Goal: Task Accomplishment & Management: Manage account settings

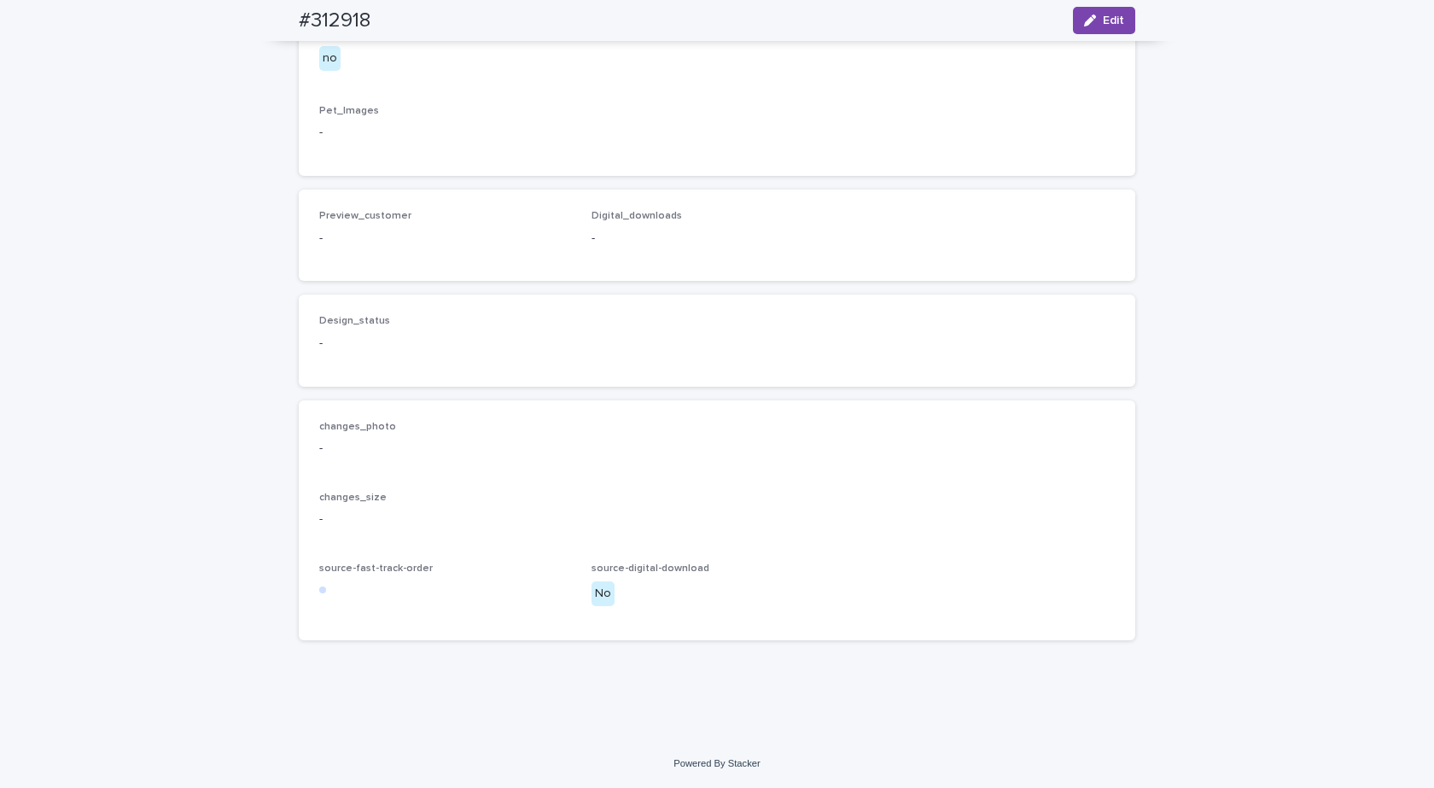
scroll to position [424, 0]
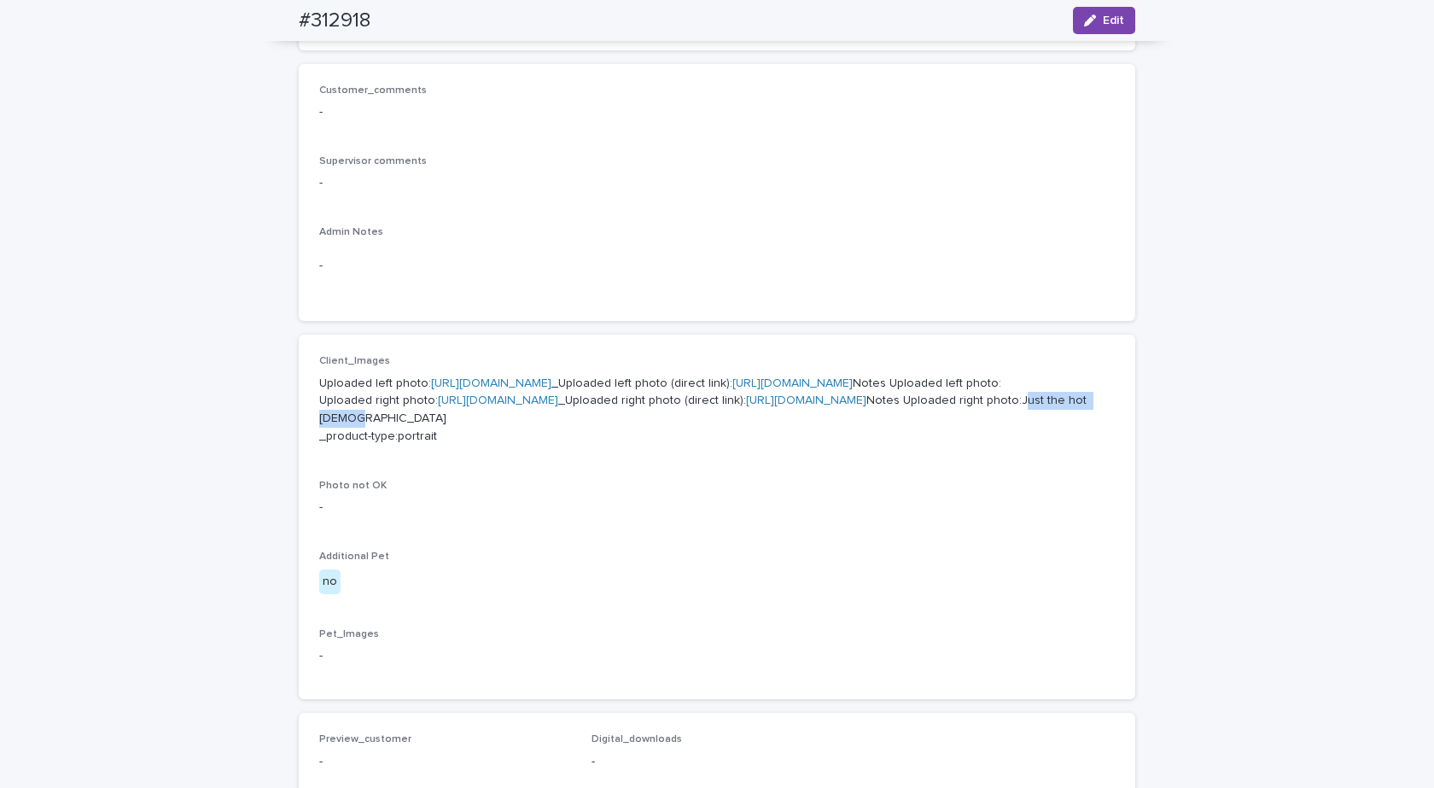
drag, startPoint x: 560, startPoint y: 580, endPoint x: 462, endPoint y: 582, distance: 98.2
click at [462, 445] on p "Uploaded left photo: [URL][DOMAIN_NAME] _Uploaded left photo (direct link): [UR…" at bounding box center [716, 410] width 795 height 71
copy p "Just the hot [DEMOGRAPHIC_DATA]"
click at [1104, 9] on button "Edit" at bounding box center [1104, 20] width 62 height 27
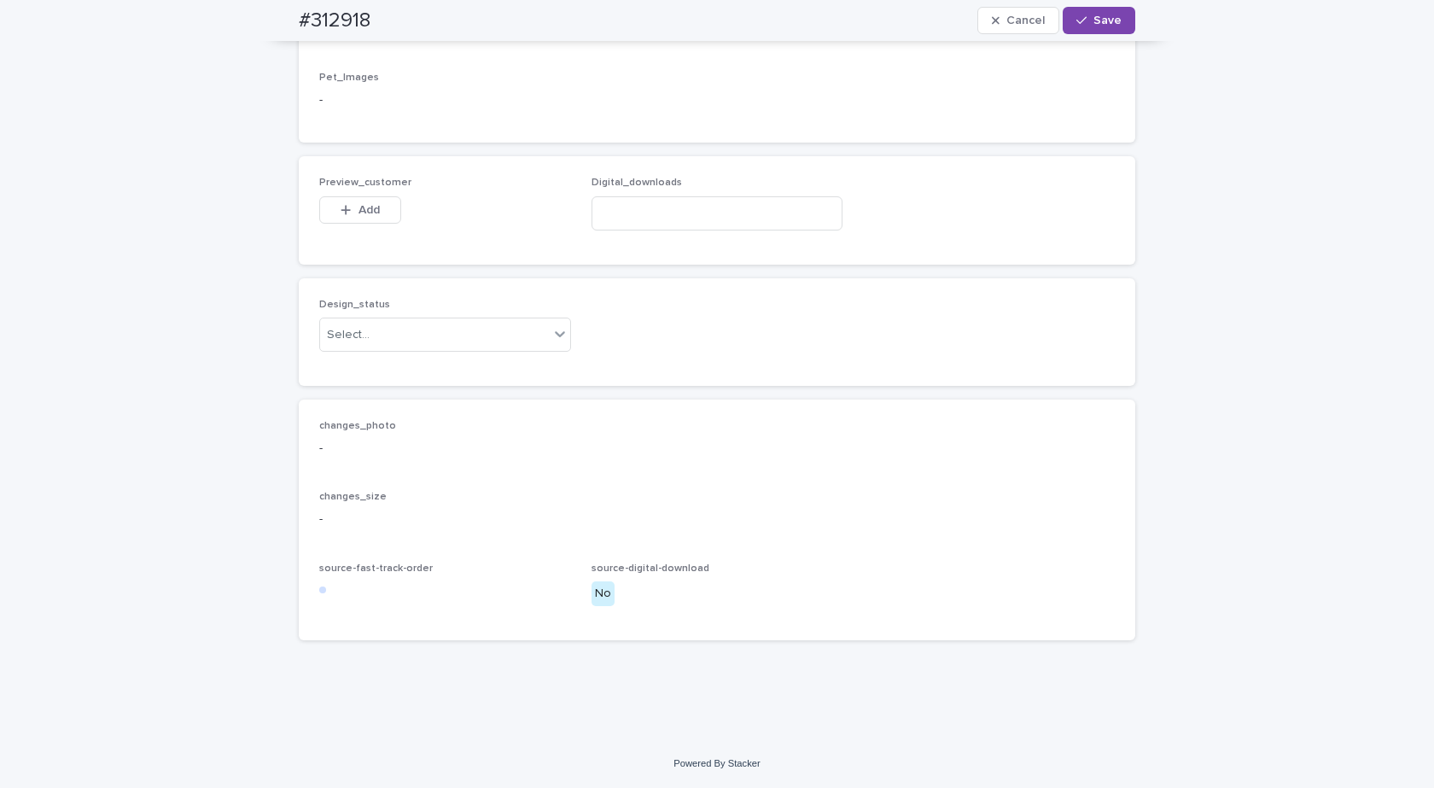
scroll to position [1156, 0]
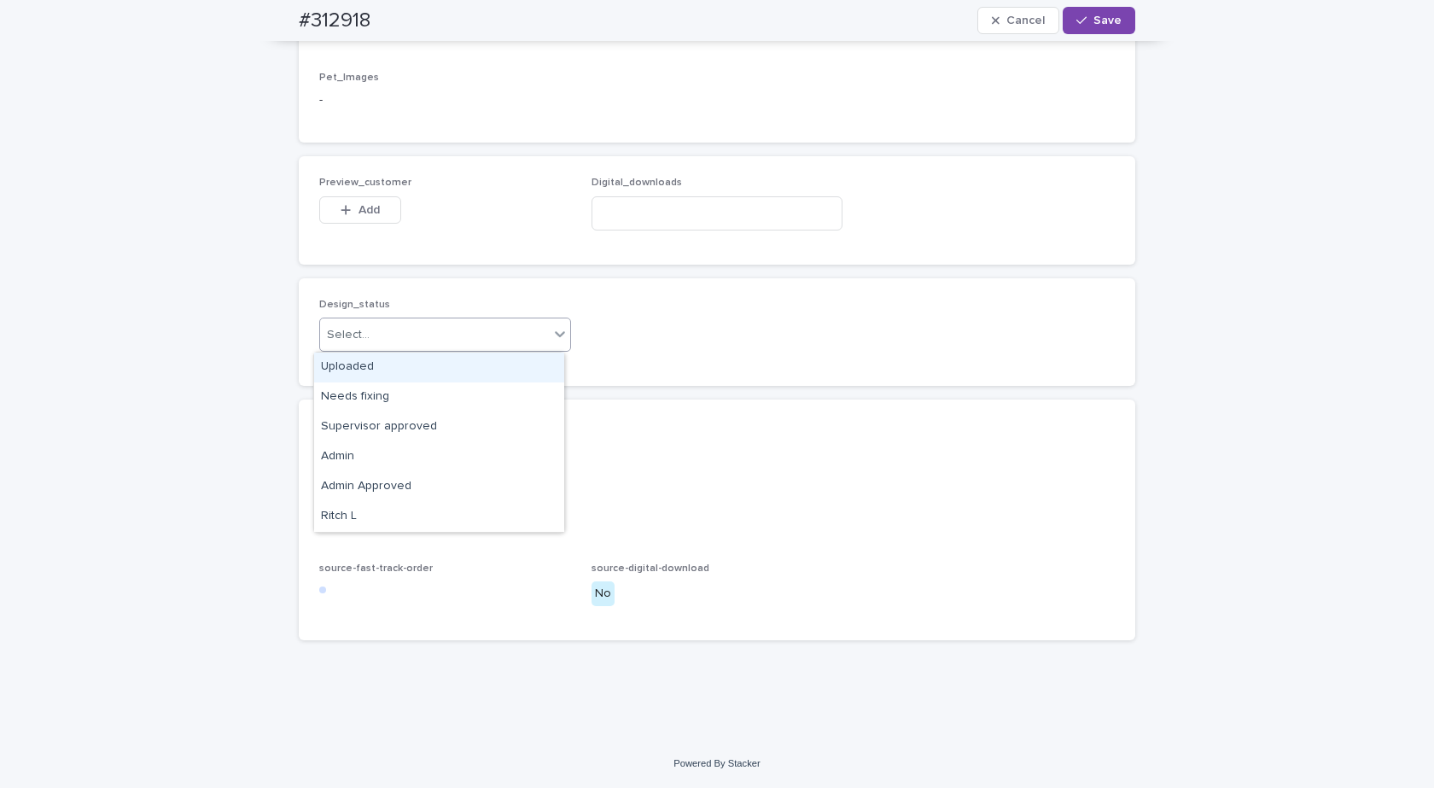
drag, startPoint x: 463, startPoint y: 330, endPoint x: 422, endPoint y: 351, distance: 45.0
click at [460, 332] on div "Select..." at bounding box center [434, 335] width 229 height 28
click at [364, 367] on div "Uploaded" at bounding box center [439, 367] width 250 height 30
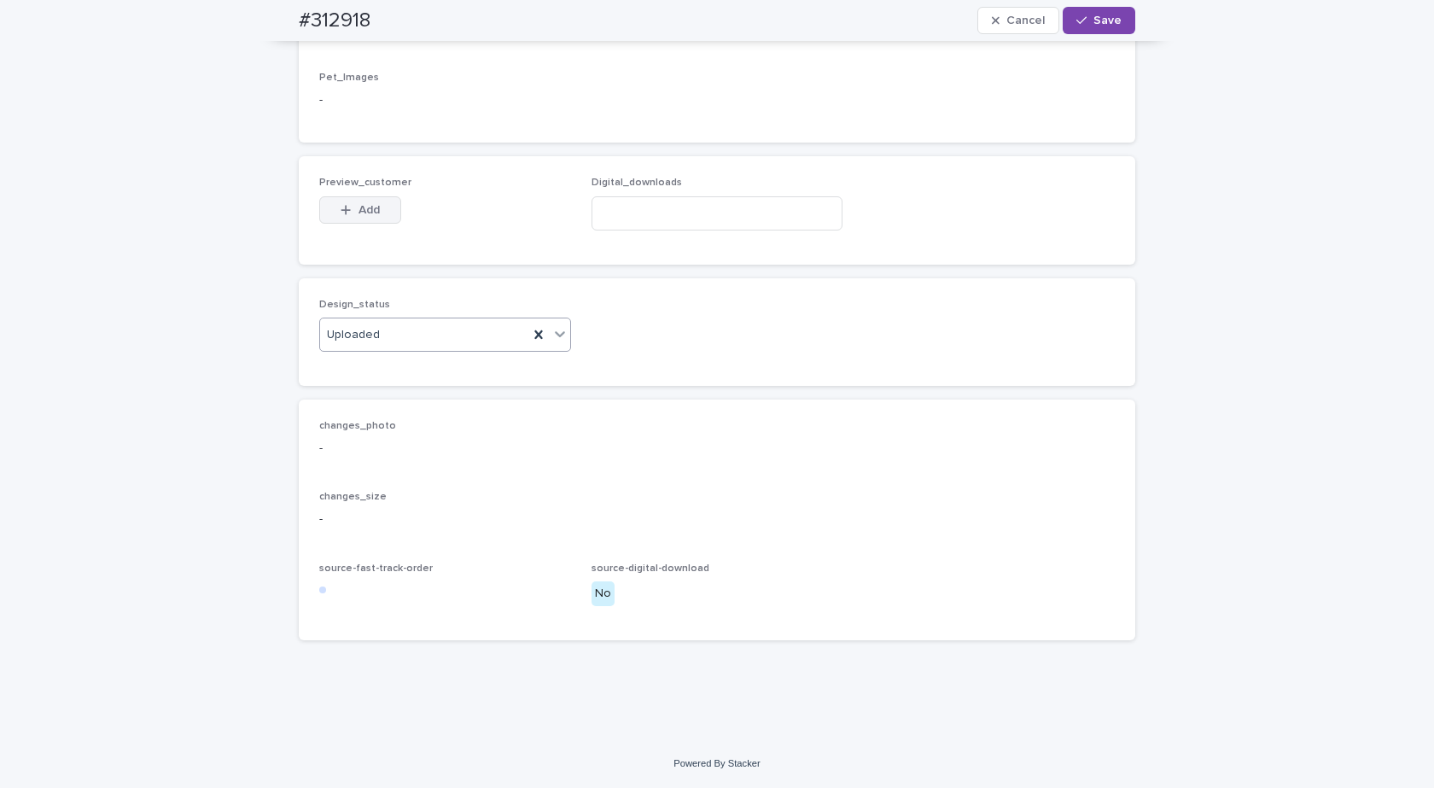
drag, startPoint x: 356, startPoint y: 206, endPoint x: 386, endPoint y: 207, distance: 29.9
click at [358, 205] on span "Add" at bounding box center [368, 210] width 21 height 12
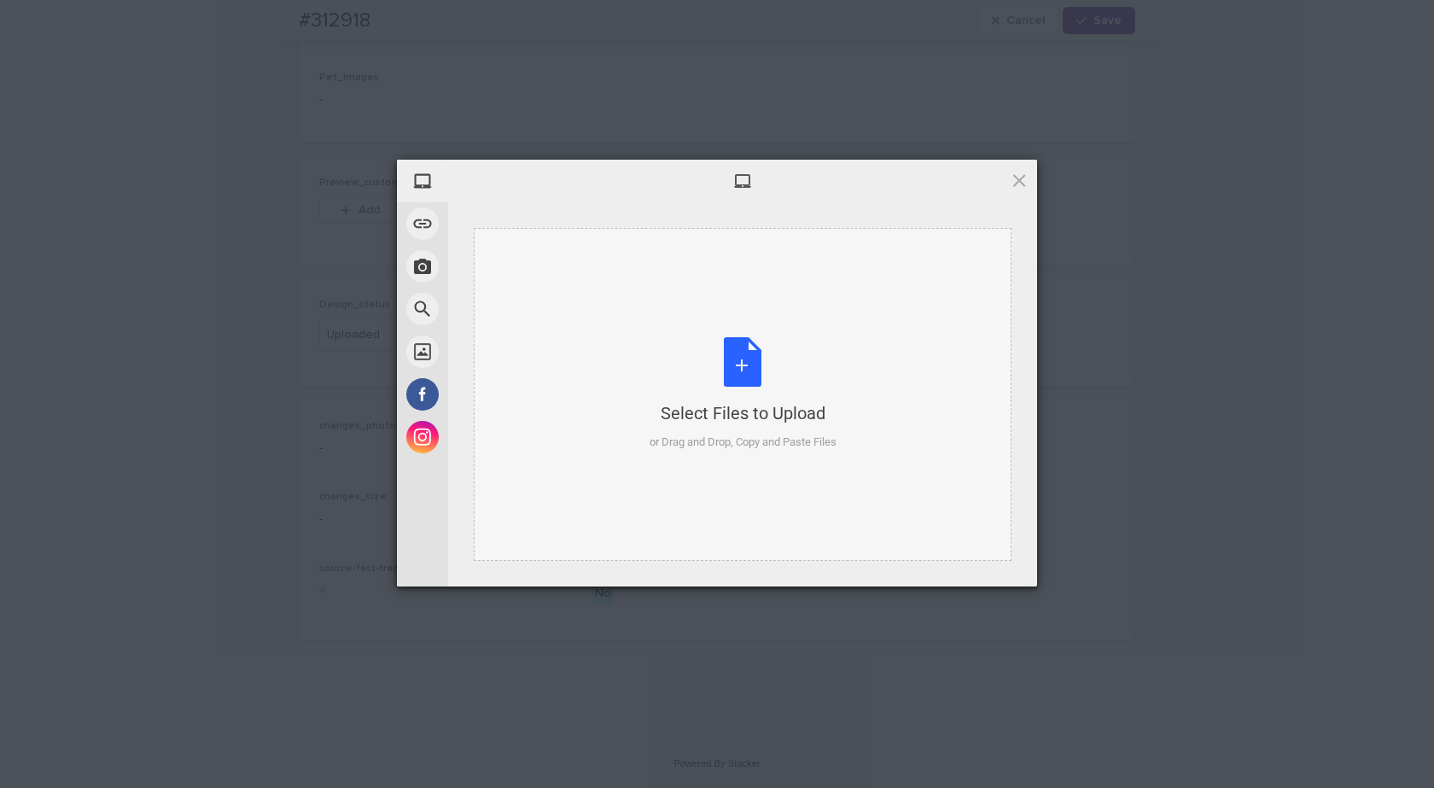
click at [785, 359] on div "Select Files to Upload or Drag and Drop, Copy and Paste Files" at bounding box center [742, 394] width 187 height 114
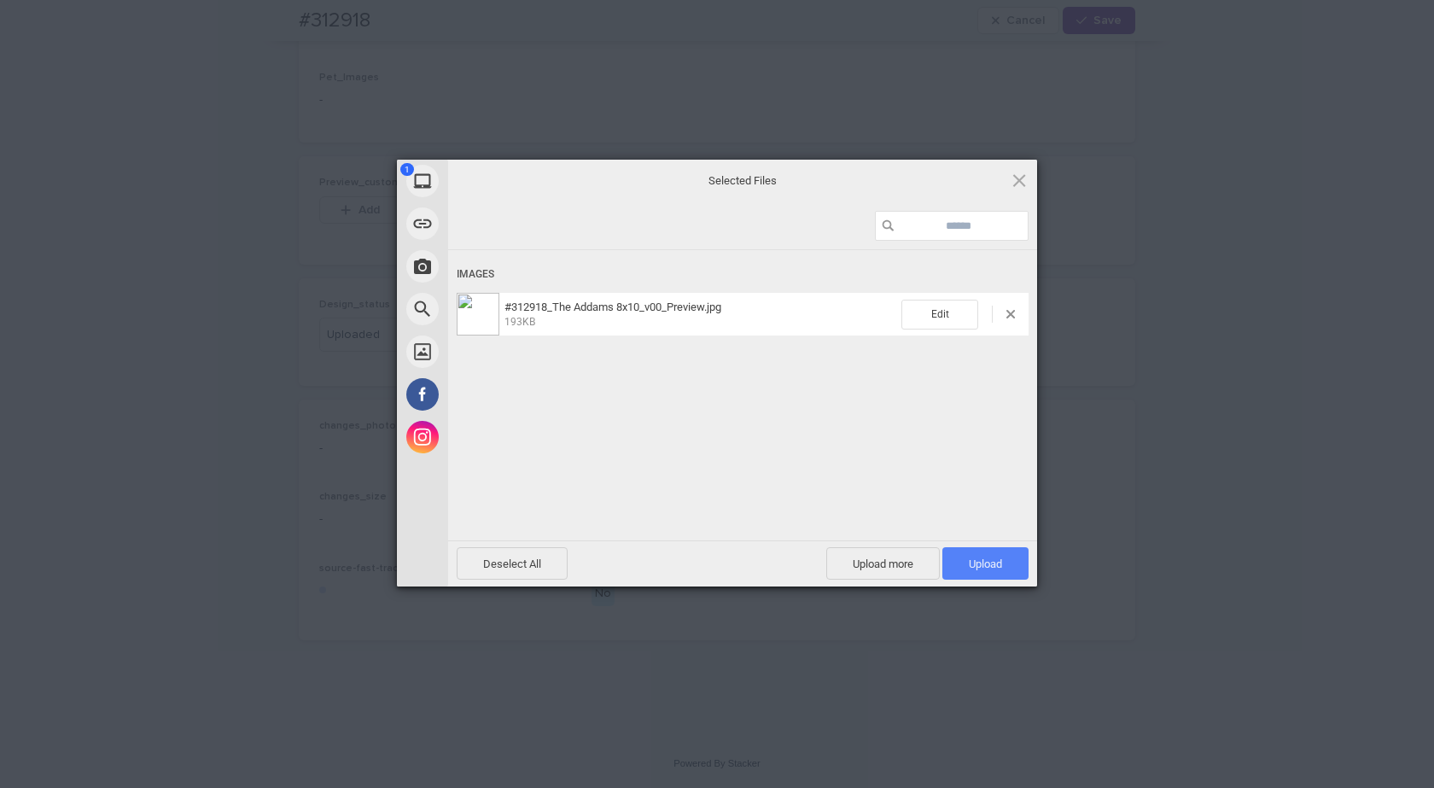
click at [967, 566] on span "Upload 1" at bounding box center [985, 563] width 86 height 32
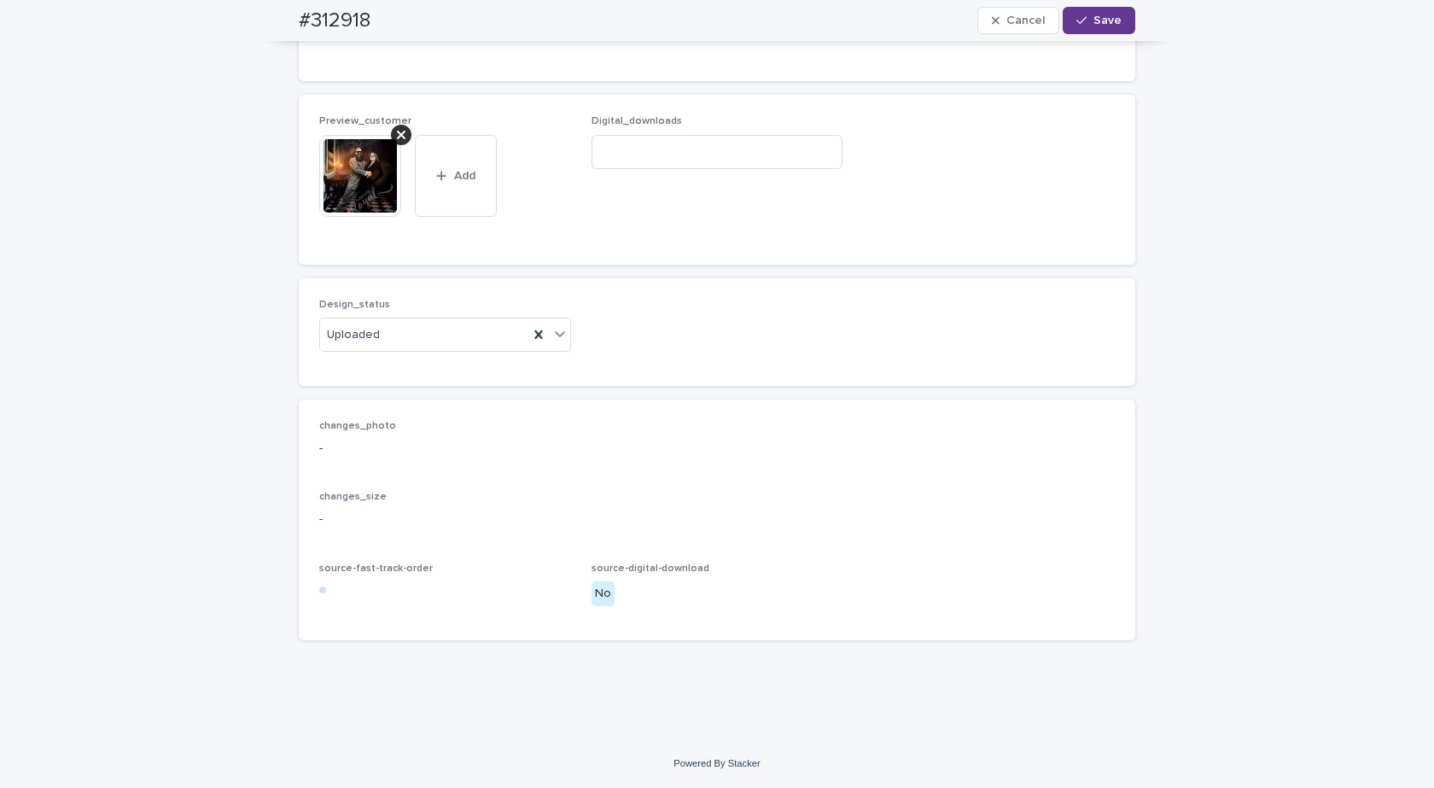
click at [1097, 21] on span "Save" at bounding box center [1107, 21] width 28 height 12
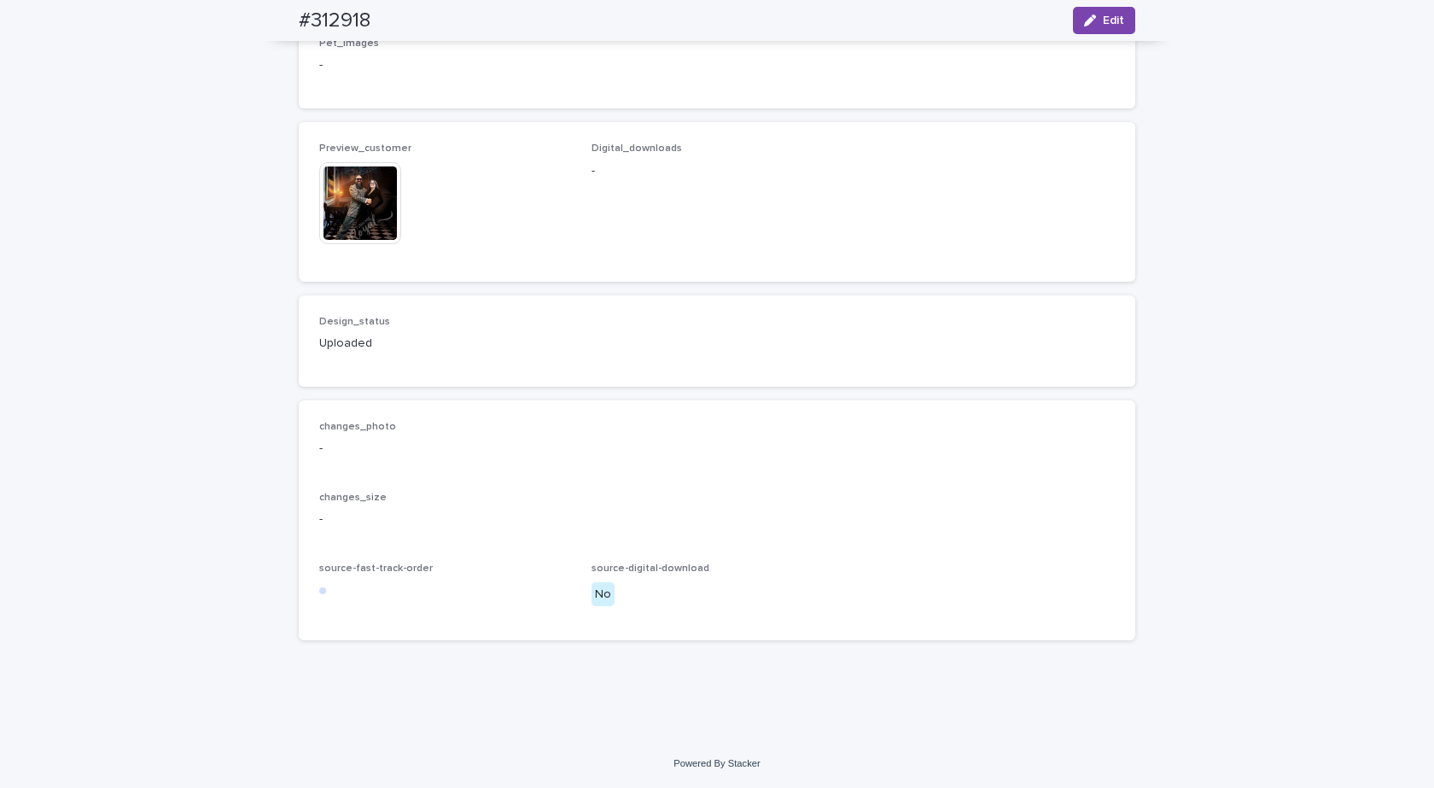
click at [364, 215] on img at bounding box center [360, 203] width 82 height 82
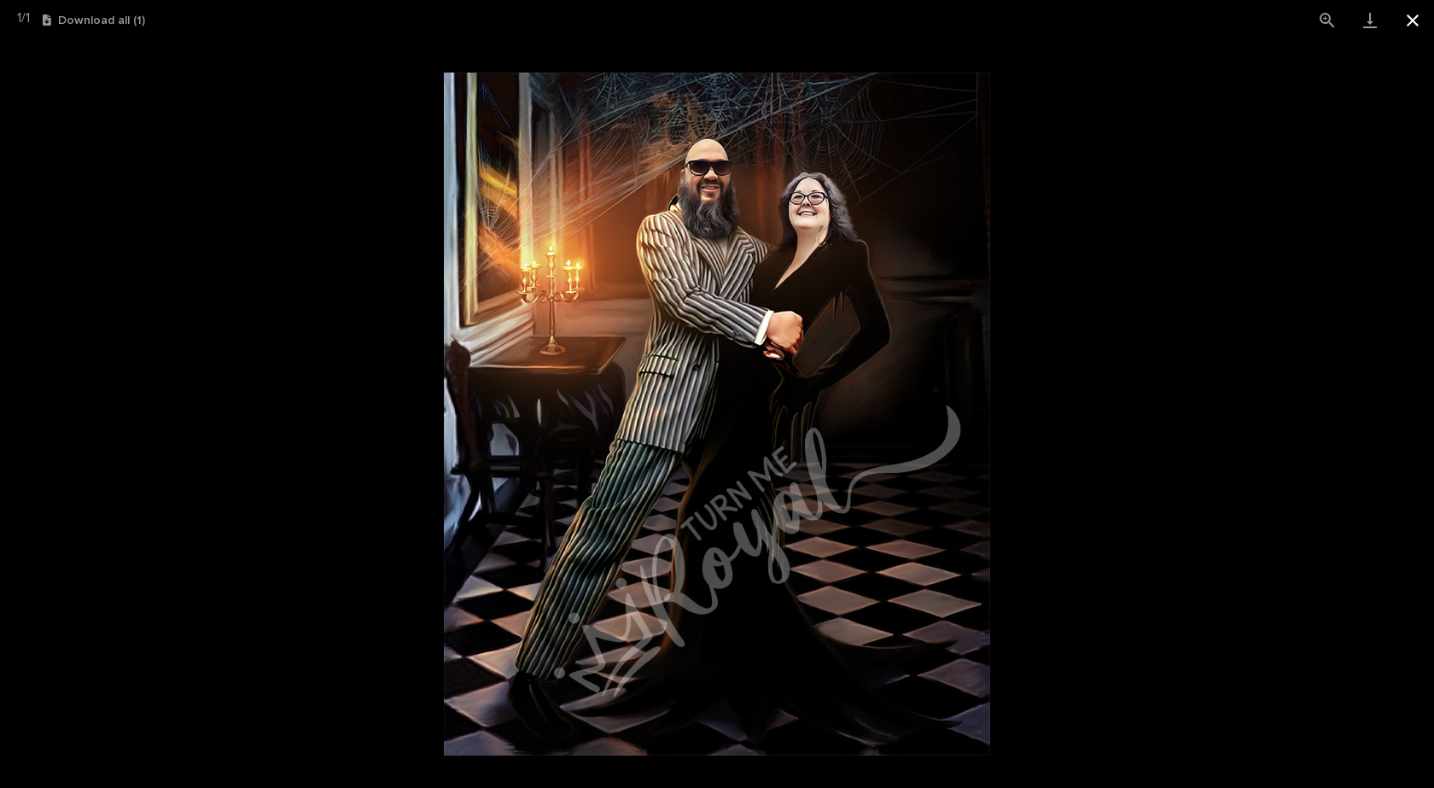
click at [1411, 18] on button "Close gallery" at bounding box center [1412, 20] width 43 height 40
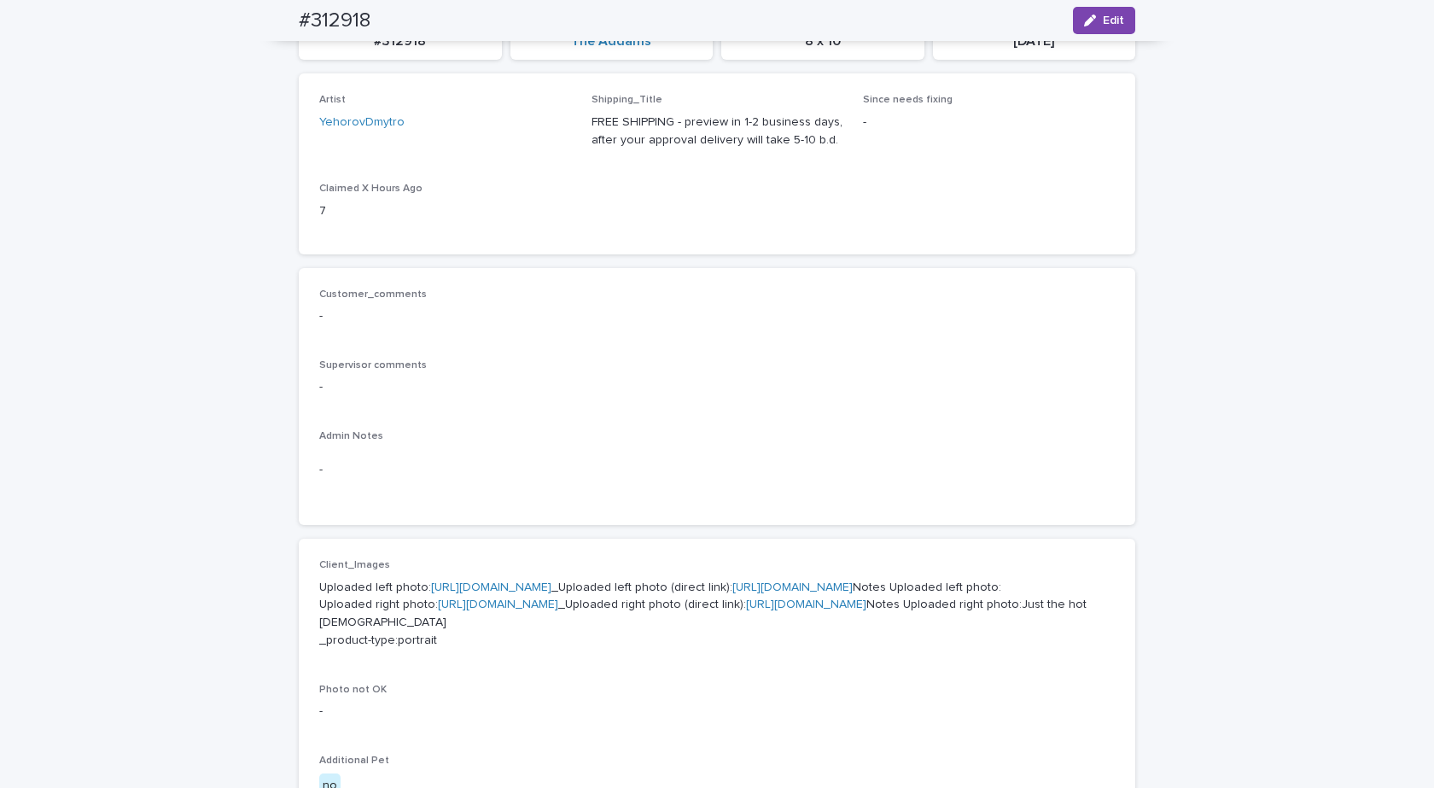
scroll to position [0, 0]
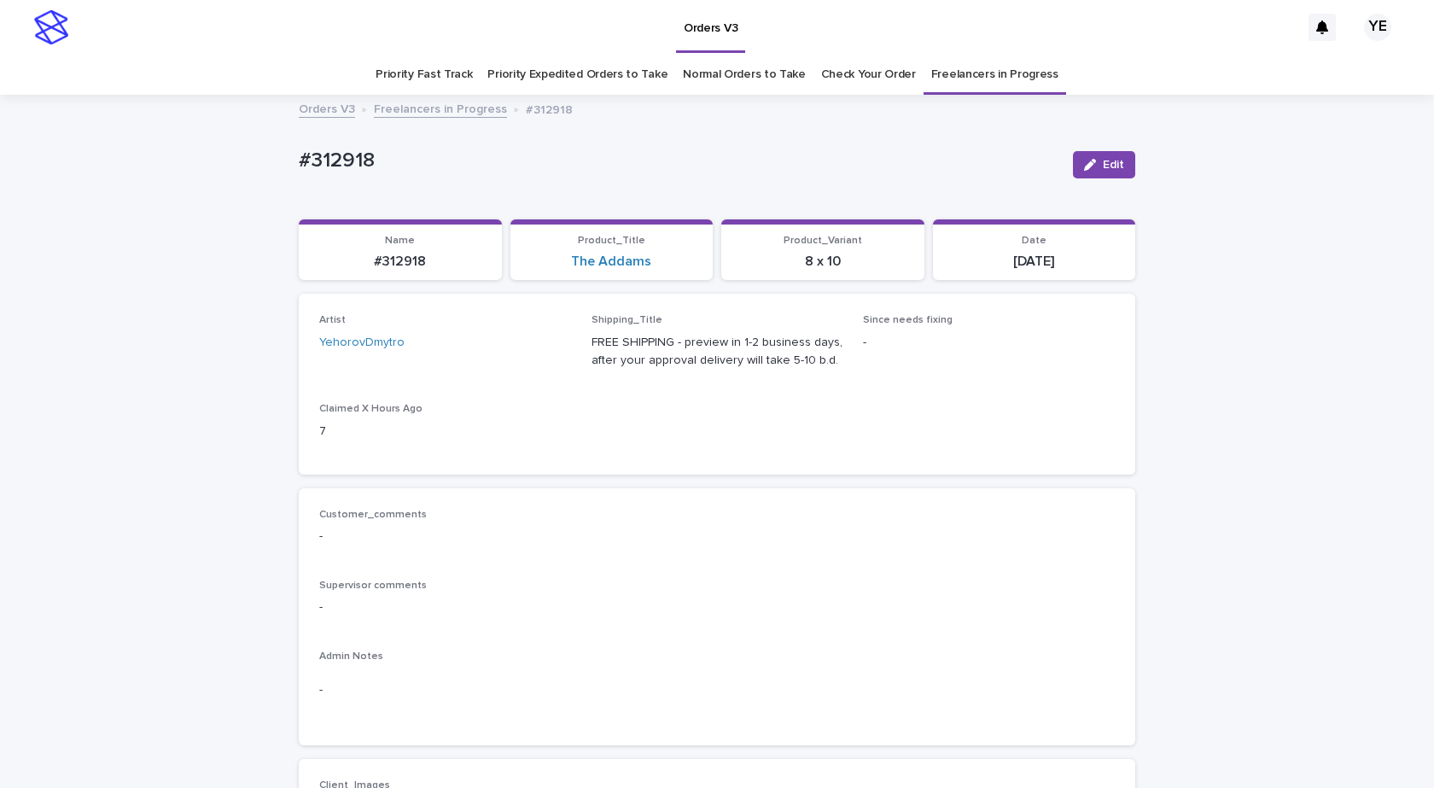
click at [423, 107] on link "Freelancers in Progress" at bounding box center [440, 108] width 133 height 20
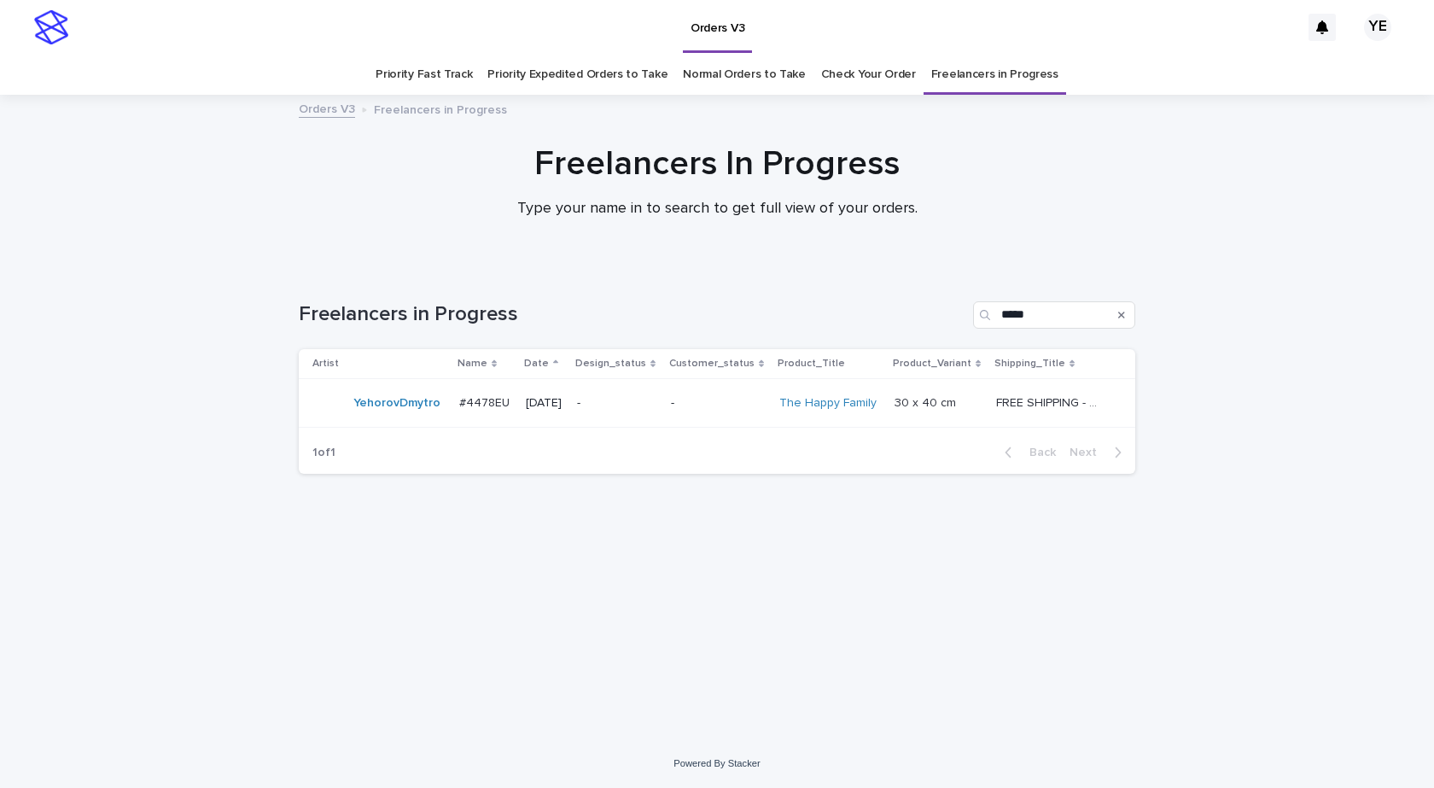
click at [381, 416] on div "YehorovDmytro" at bounding box center [396, 403] width 87 height 28
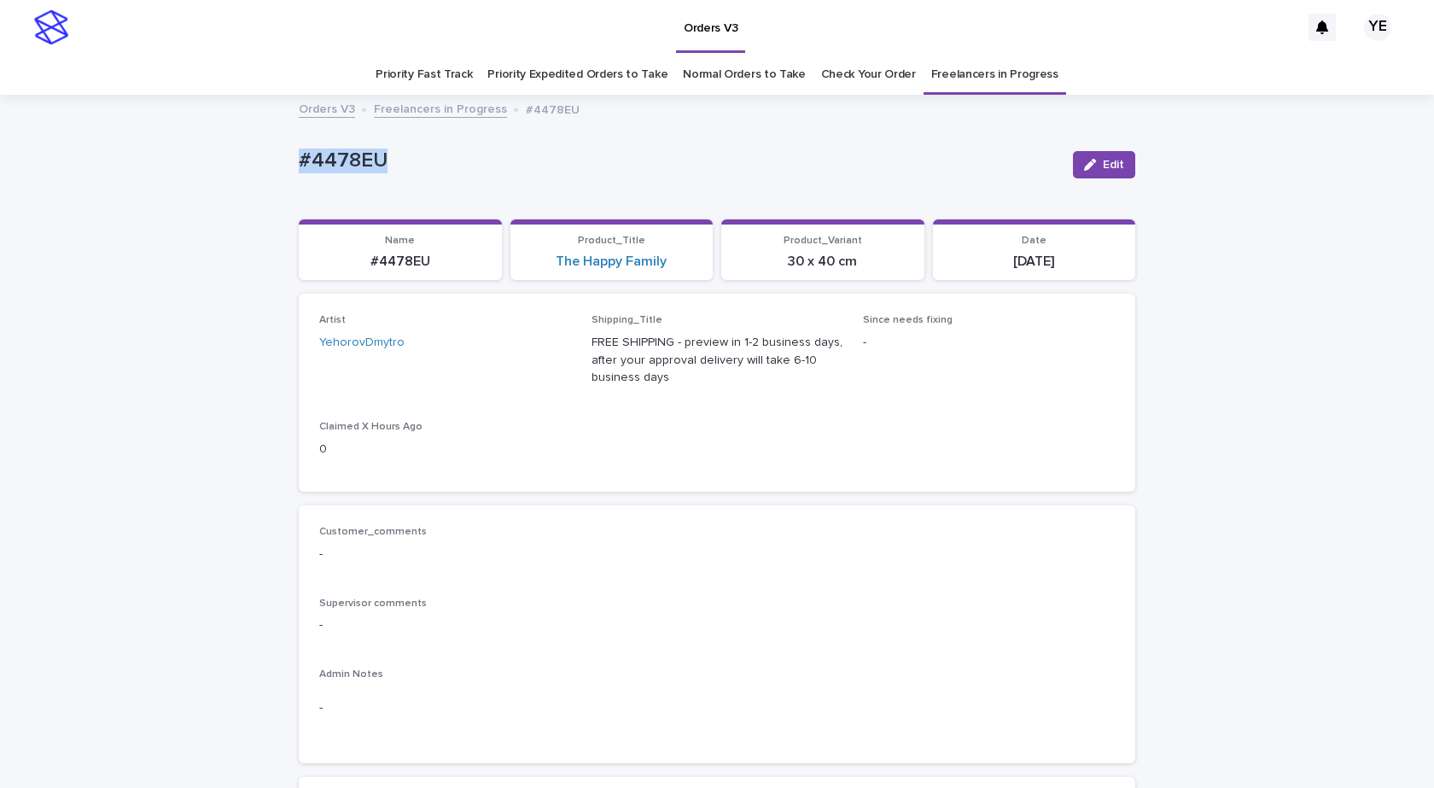
drag, startPoint x: 419, startPoint y: 166, endPoint x: 180, endPoint y: 179, distance: 239.4
copy p "#4478EU"
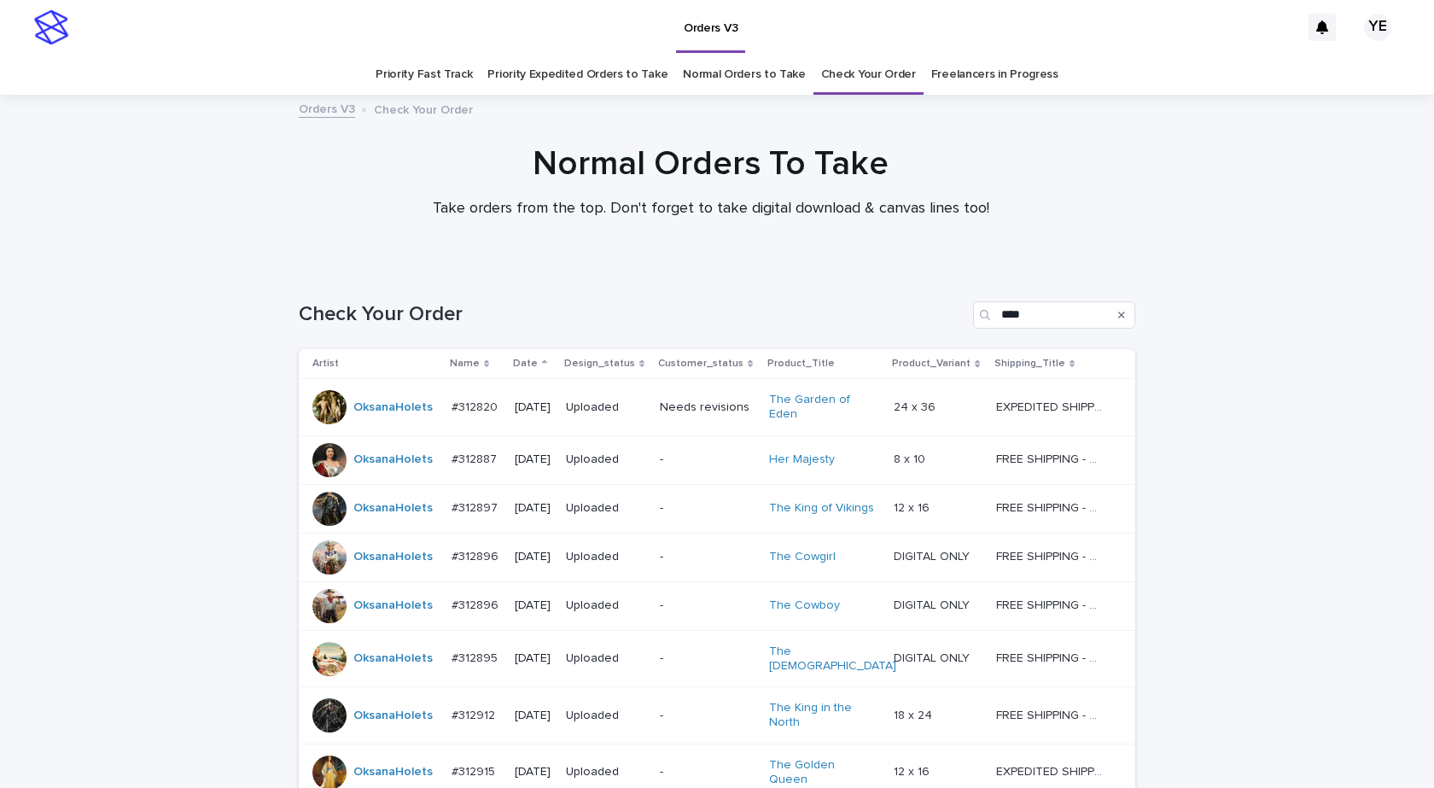
scroll to position [183, 0]
